Goal: Information Seeking & Learning: Learn about a topic

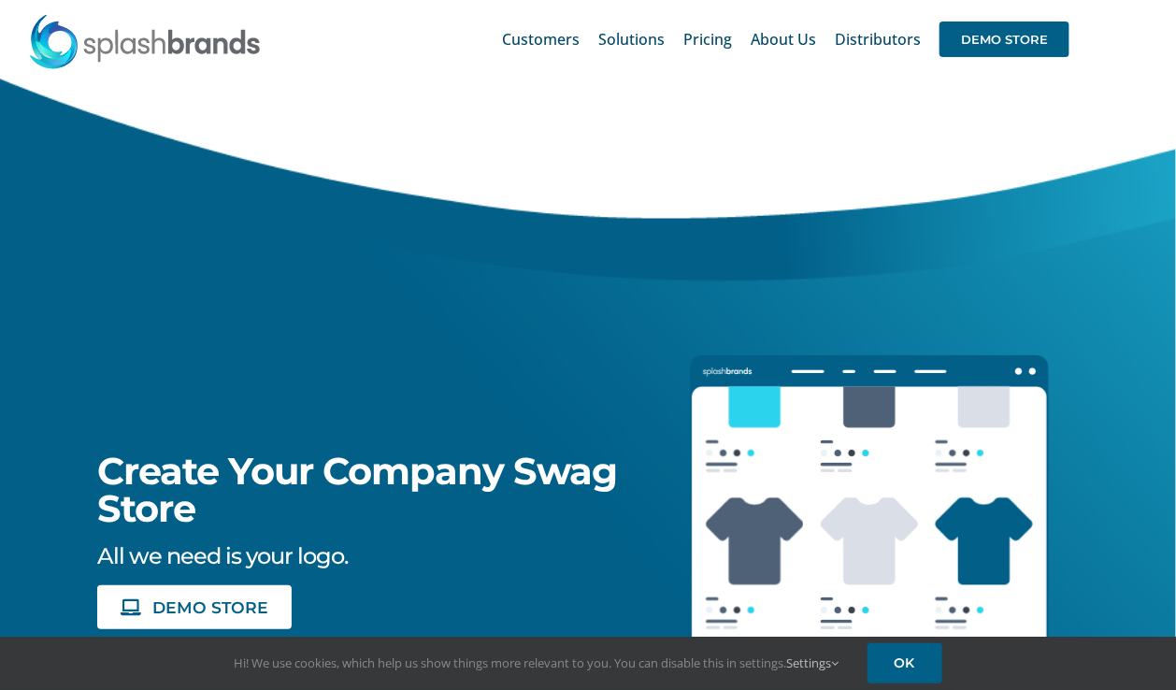
click at [45, 428] on div "Create Your Company Swag Store All we need is your logo. DEMO STORE DEMO VIDEO" at bounding box center [313, 384] width 673 height 610
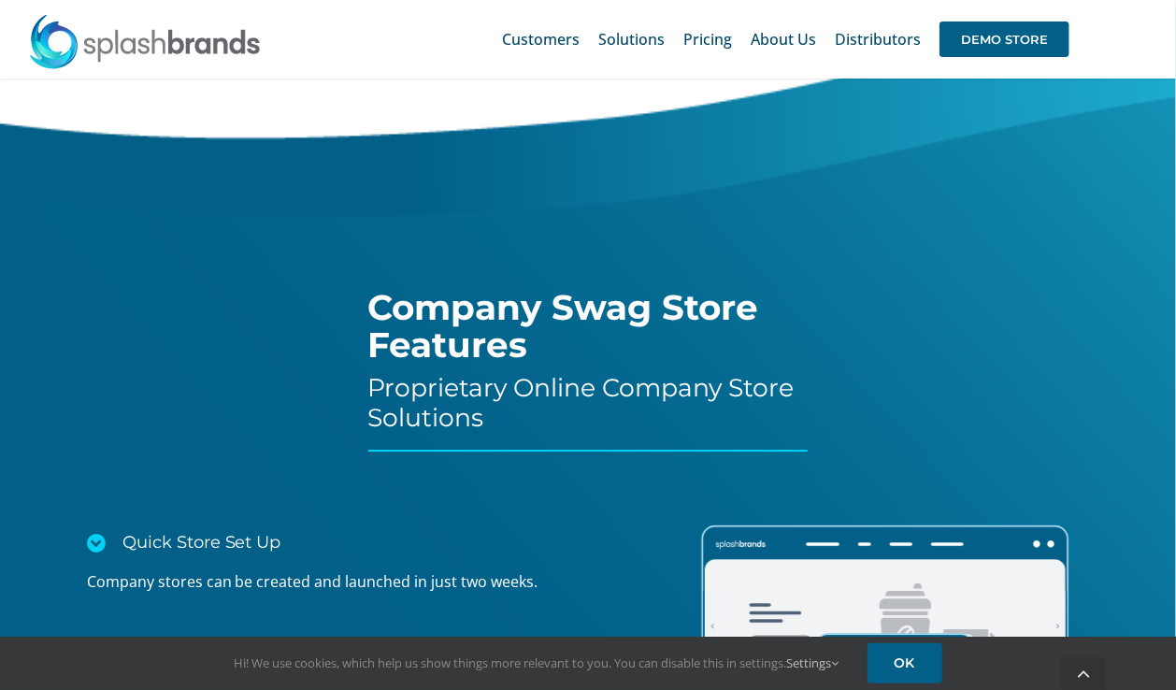
scroll to position [2939, 0]
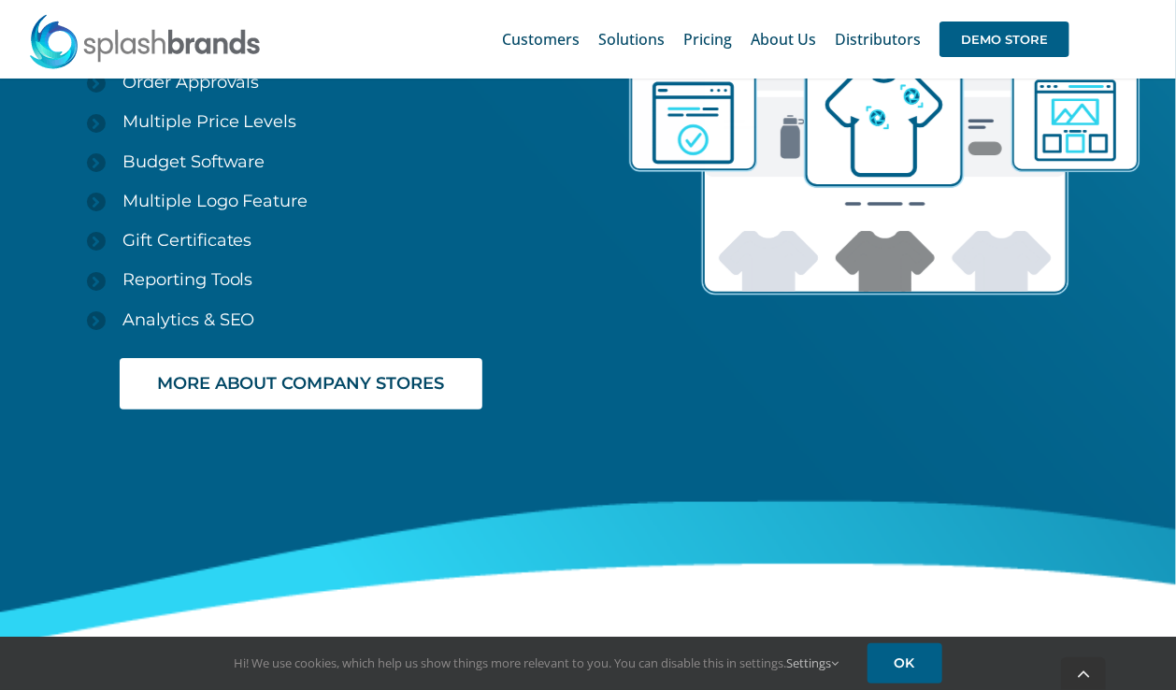
click at [76, 513] on div "Quick Store Set Up Company stores can be created and launched in just two weeks…" at bounding box center [282, 341] width 611 height 840
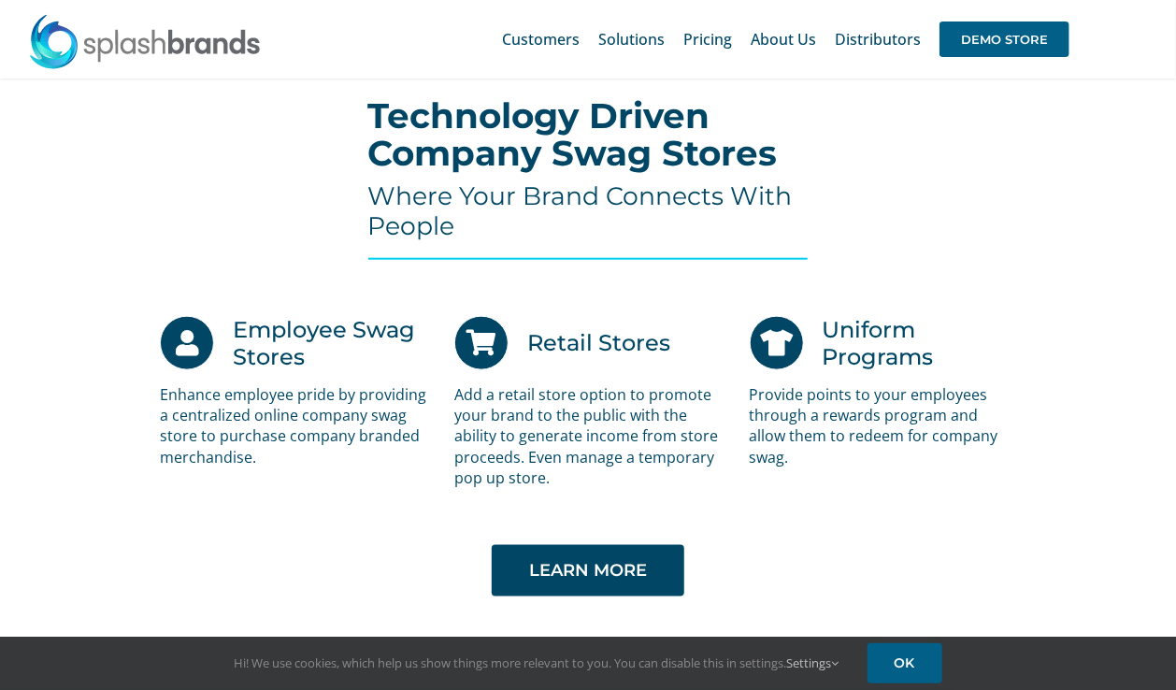
scroll to position [3594, 0]
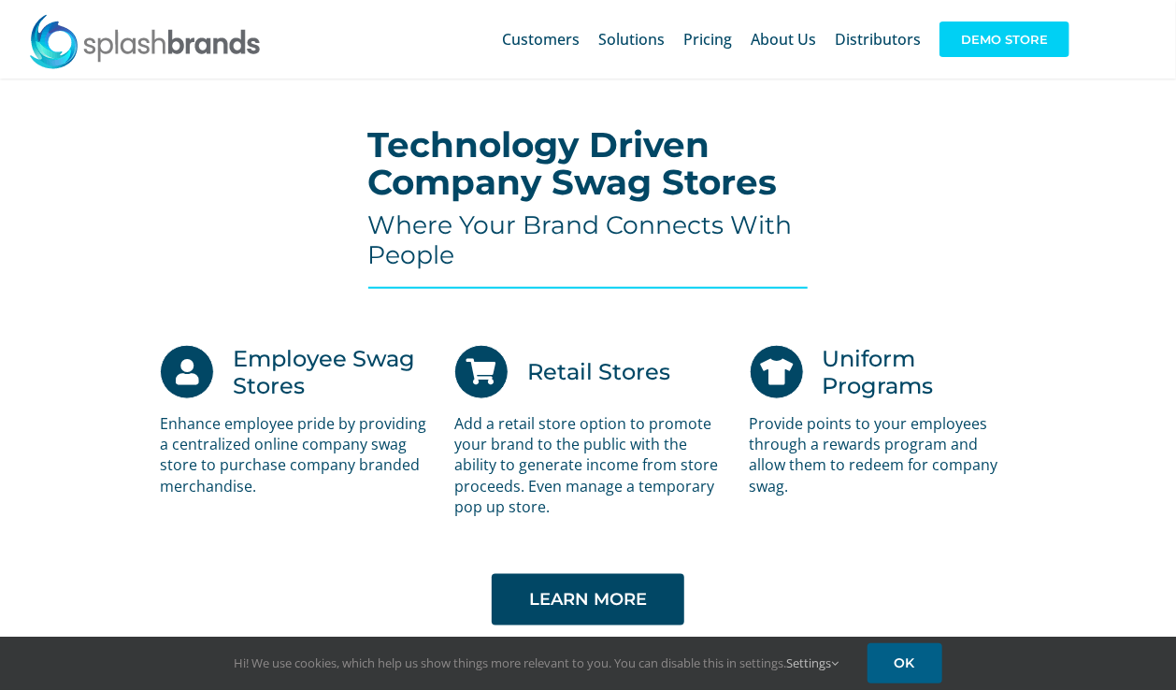
click at [991, 38] on span "DEMO STORE" at bounding box center [1005, 40] width 130 height 36
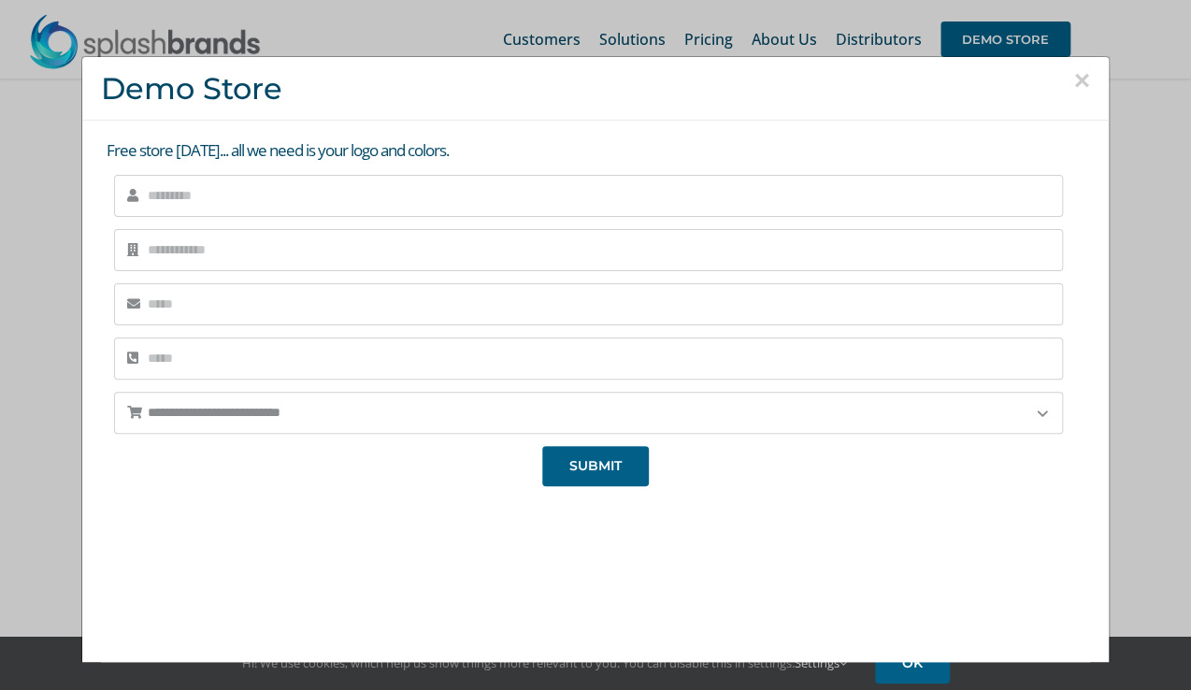
click at [1073, 79] on button "×" at bounding box center [1081, 80] width 17 height 28
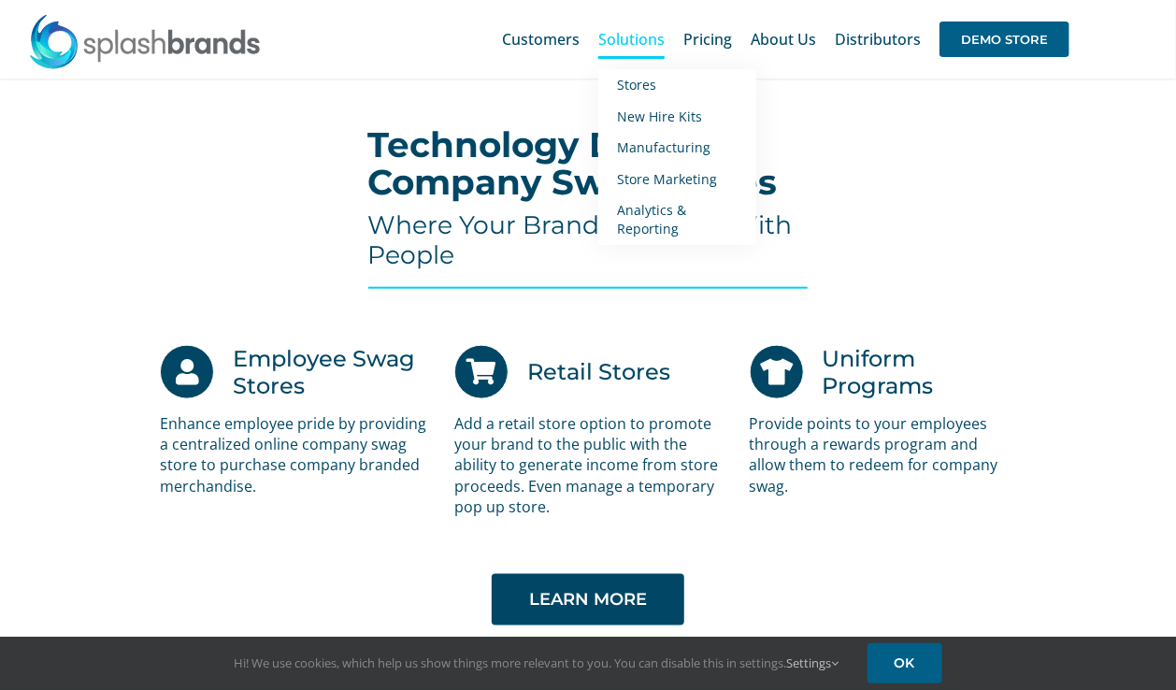
click at [614, 45] on span "Solutions" at bounding box center [631, 39] width 66 height 15
click at [639, 83] on span "Stores" at bounding box center [636, 85] width 39 height 18
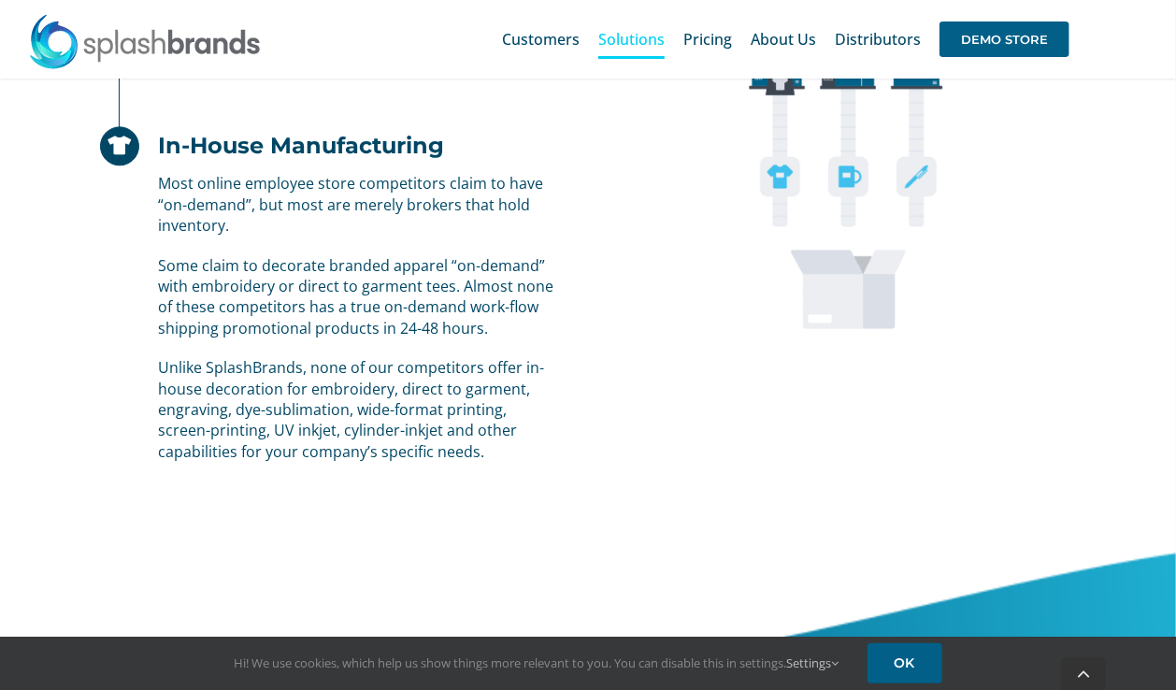
scroll to position [1776, 0]
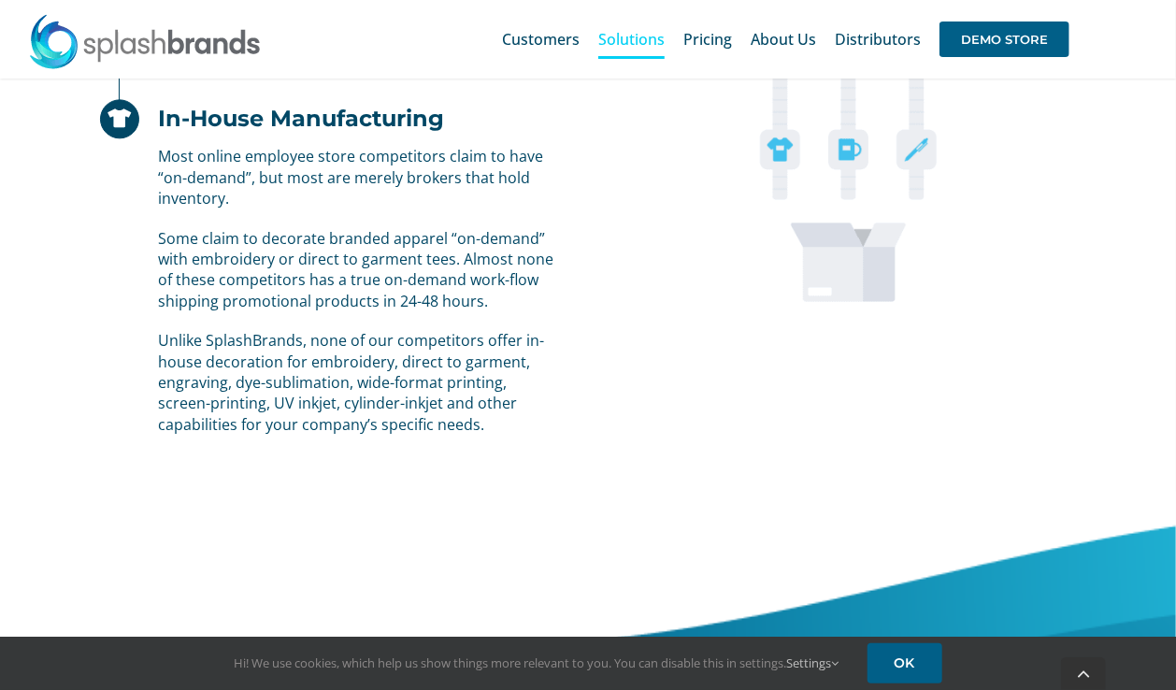
click at [102, 368] on div "Most online employee store competitors claim to have “on-demand”, but most are …" at bounding box center [331, 290] width 463 height 289
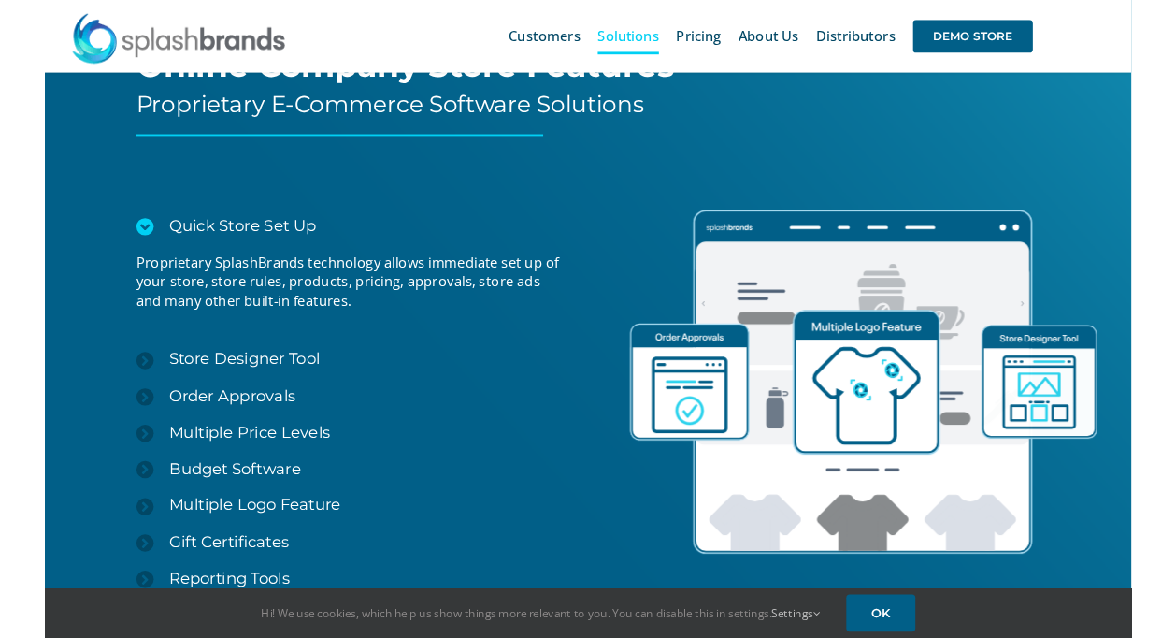
scroll to position [2431, 0]
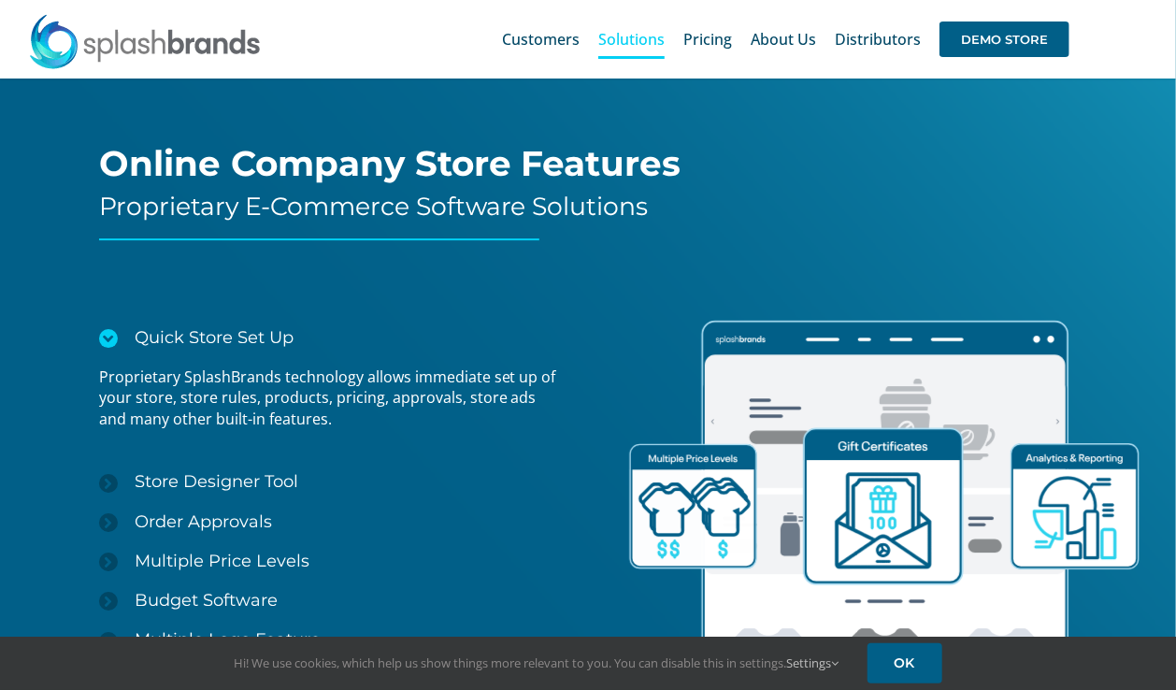
drag, startPoint x: 27, startPoint y: 311, endPoint x: 152, endPoint y: 294, distance: 126.4
click at [27, 311] on div "Online Company Store Features Proprietary E-Commerce Software Solutions Quick S…" at bounding box center [588, 500] width 1223 height 1328
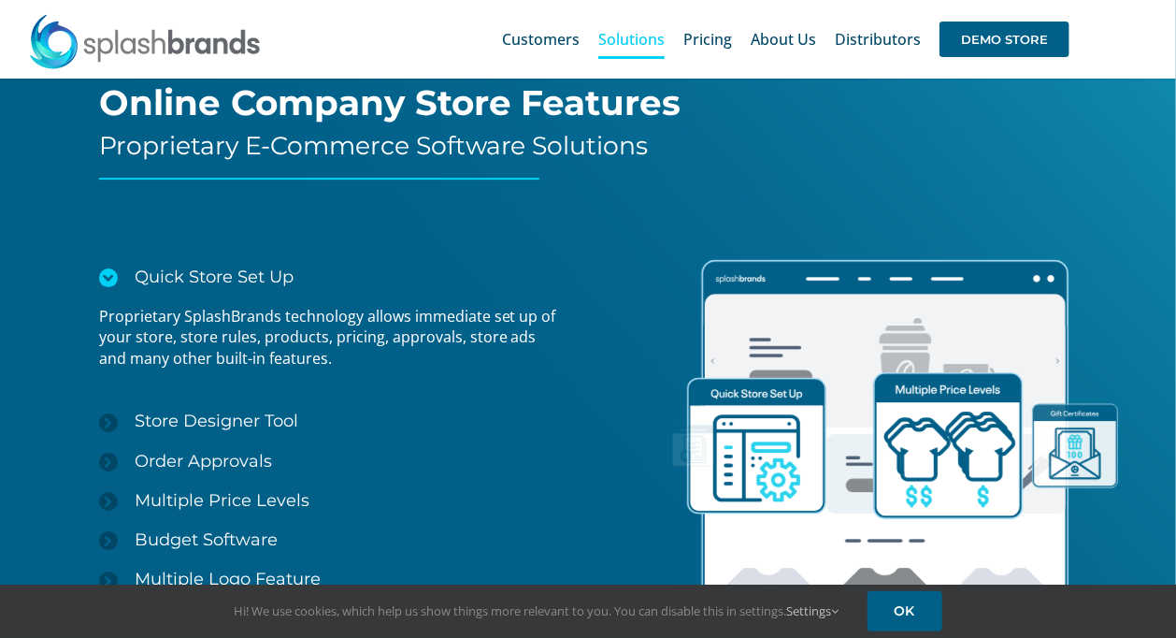
scroll to position [2524, 0]
